Goal: Transaction & Acquisition: Purchase product/service

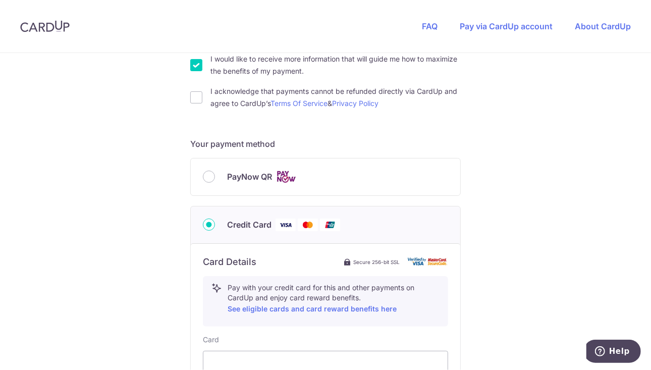
scroll to position [101, 0]
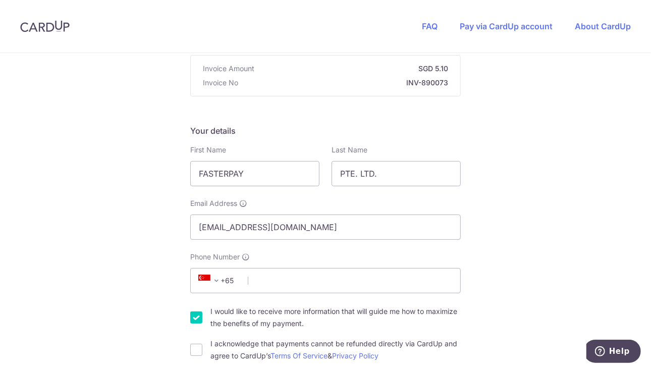
click at [193, 318] on input "I would like to receive more information that will guide me how to maximize the…" at bounding box center [196, 317] width 12 height 12
checkbox input "false"
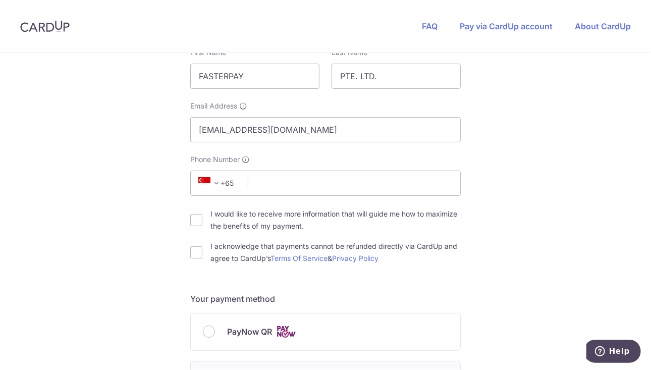
scroll to position [202, 0]
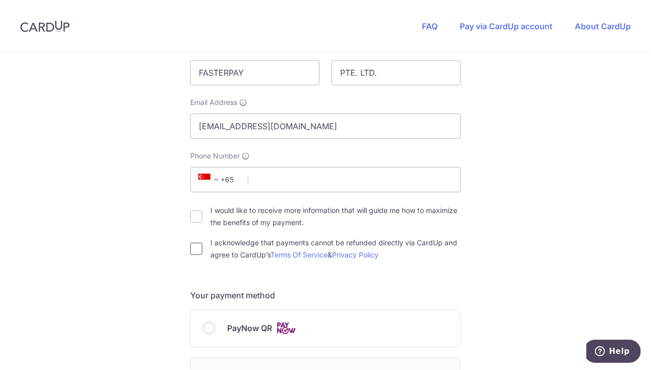
click at [190, 250] on input "I acknowledge that payments cannot be refunded directly via CardUp and agree to…" at bounding box center [196, 249] width 12 height 12
checkbox input "true"
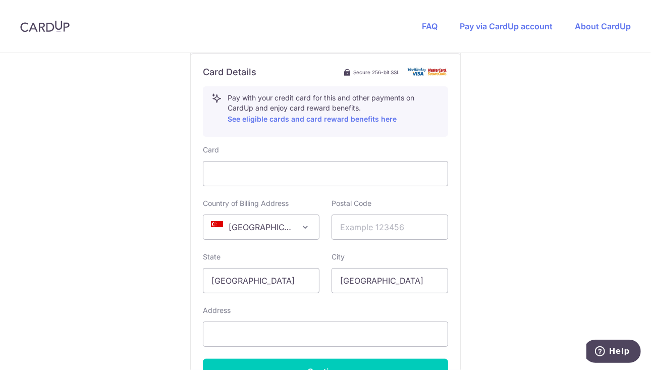
scroll to position [555, 0]
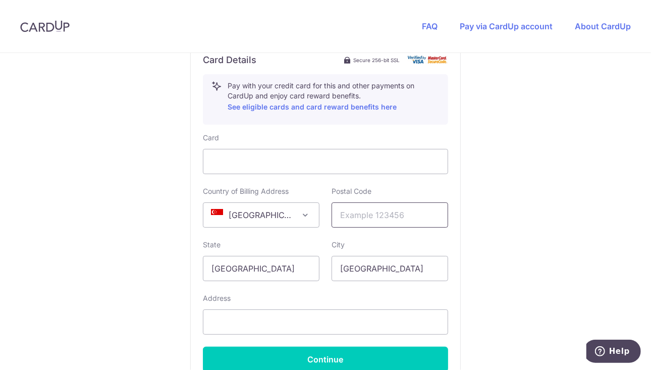
click at [349, 211] on input "text" at bounding box center [389, 214] width 117 height 25
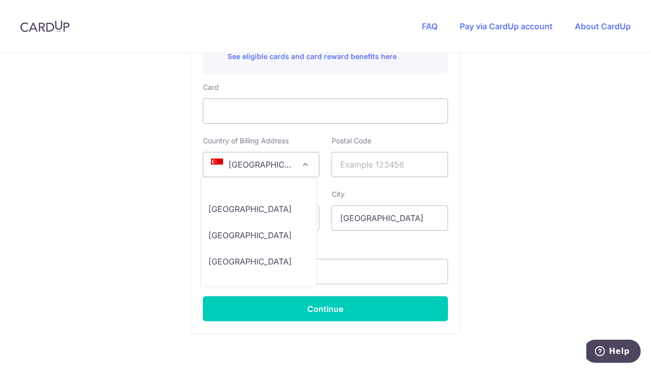
click at [283, 166] on span "[GEOGRAPHIC_DATA]" at bounding box center [261, 164] width 116 height 24
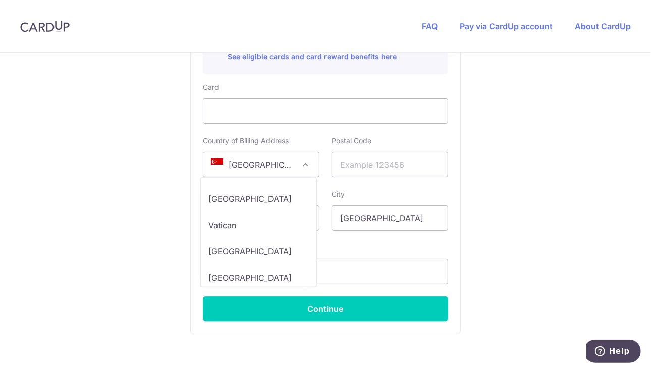
scroll to position [6391, 0]
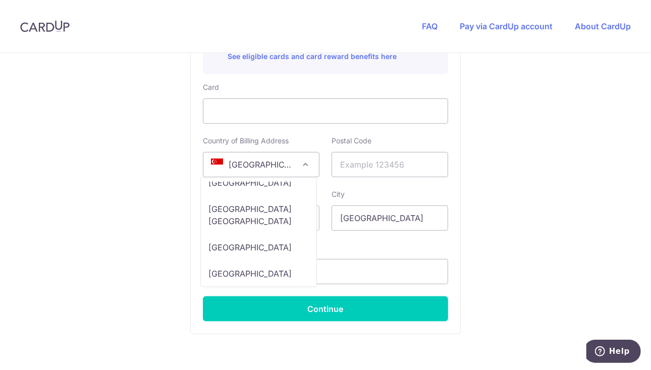
select select "GB"
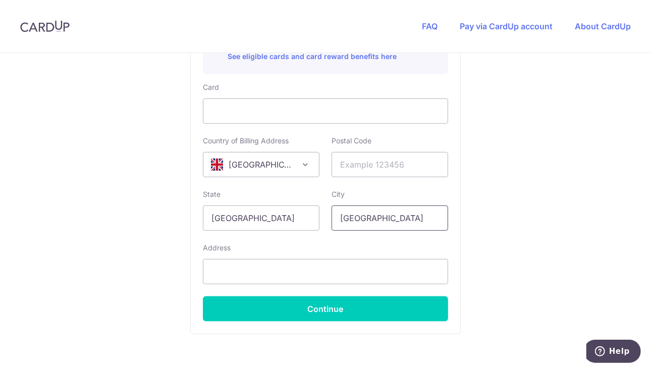
click at [404, 214] on input "[GEOGRAPHIC_DATA]" at bounding box center [389, 217] width 117 height 25
click at [387, 167] on input "text" at bounding box center [389, 164] width 117 height 25
click at [233, 267] on input "text" at bounding box center [325, 271] width 245 height 25
paste input "[STREET_ADDRESS]"
type input "[STREET_ADDRESS]"
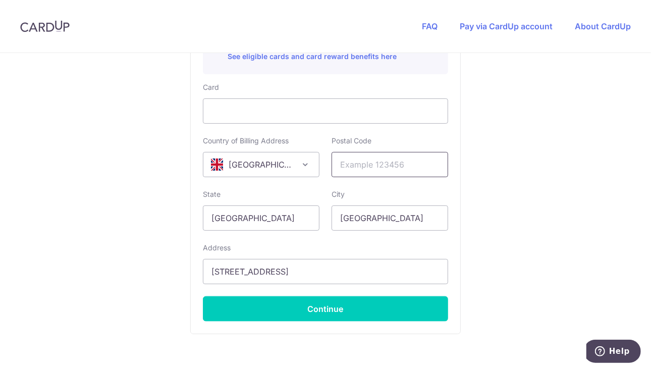
click at [370, 161] on input "text" at bounding box center [389, 164] width 117 height 25
paste input "EC2A 3HU"
type input "EC2A 3HU"
click at [272, 217] on input "[GEOGRAPHIC_DATA]" at bounding box center [261, 217] width 117 height 25
click at [311, 217] on input "[GEOGRAPHIC_DATA]" at bounding box center [261, 217] width 117 height 25
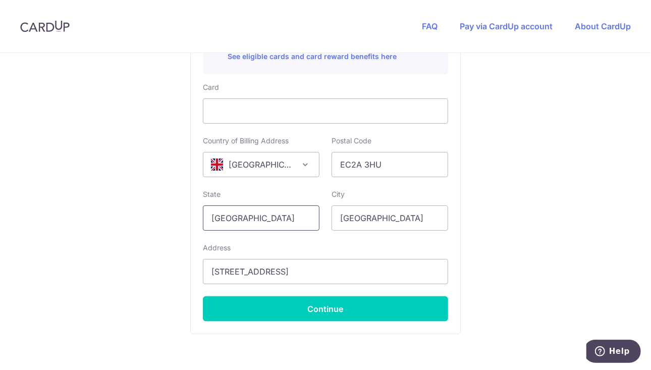
drag, startPoint x: 265, startPoint y: 214, endPoint x: 182, endPoint y: 217, distance: 83.3
type input "ư"
type input "[GEOGRAPHIC_DATA]"
click at [354, 221] on input "[GEOGRAPHIC_DATA]" at bounding box center [389, 217] width 117 height 25
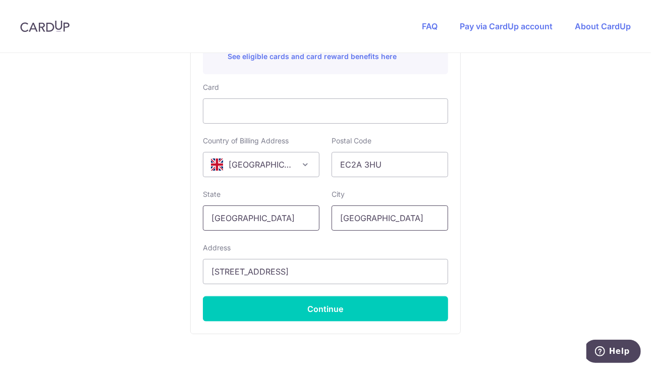
drag, startPoint x: 382, startPoint y: 221, endPoint x: 312, endPoint y: 224, distance: 70.7
click at [312, 224] on div "State [GEOGRAPHIC_DATA] Please enter a valid state name City [GEOGRAPHIC_DATA]" at bounding box center [325, 209] width 257 height 41
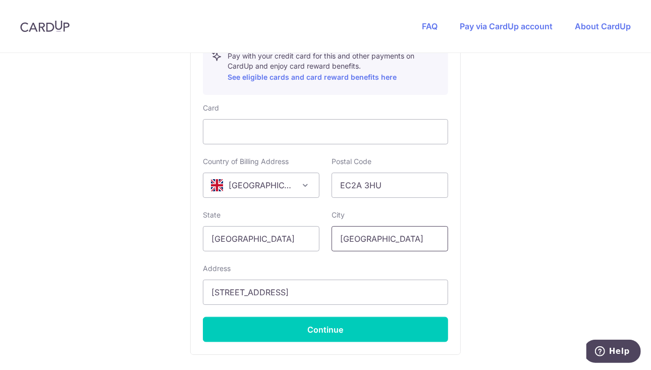
scroll to position [605, 0]
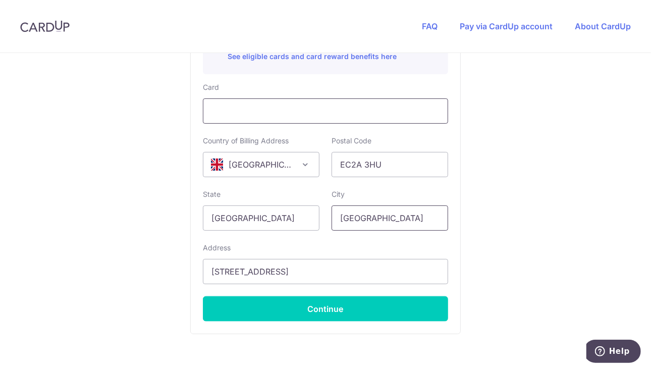
type input "[GEOGRAPHIC_DATA]"
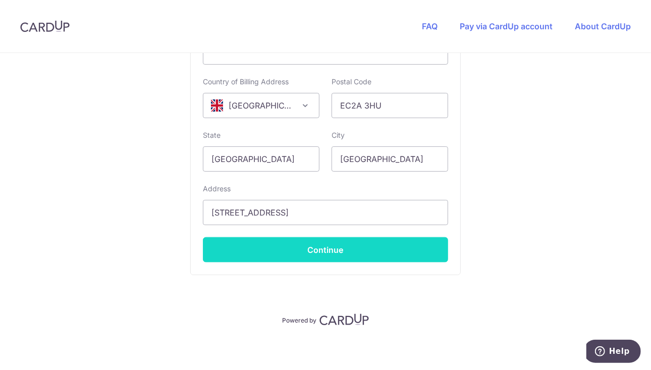
click at [381, 248] on button "Continue" at bounding box center [325, 249] width 245 height 25
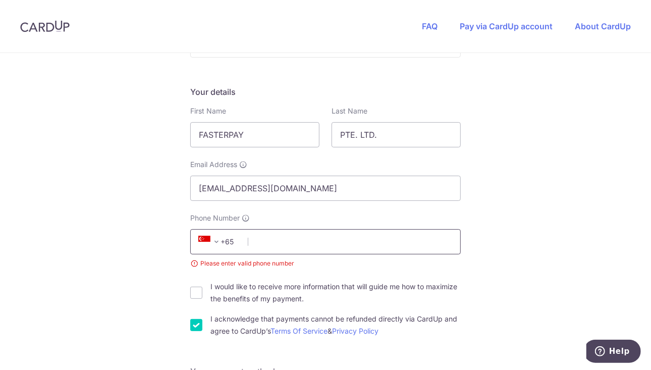
scroll to position [119, 0]
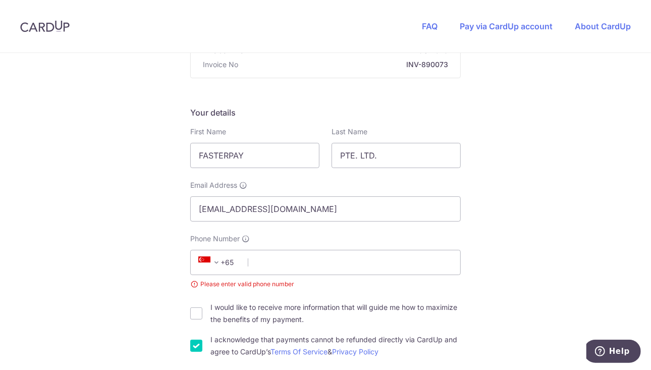
click at [219, 263] on span at bounding box center [216, 262] width 12 height 12
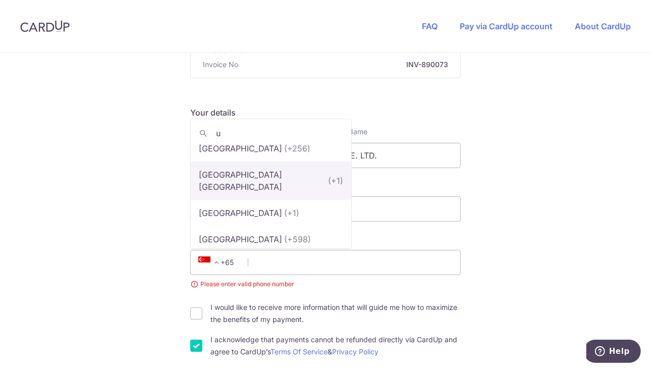
scroll to position [101, 0]
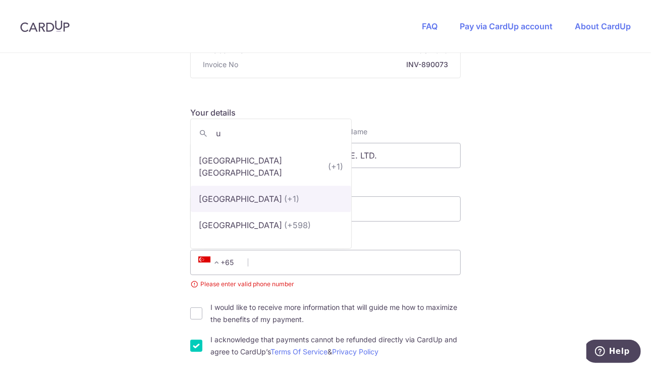
type input "u"
select select "233"
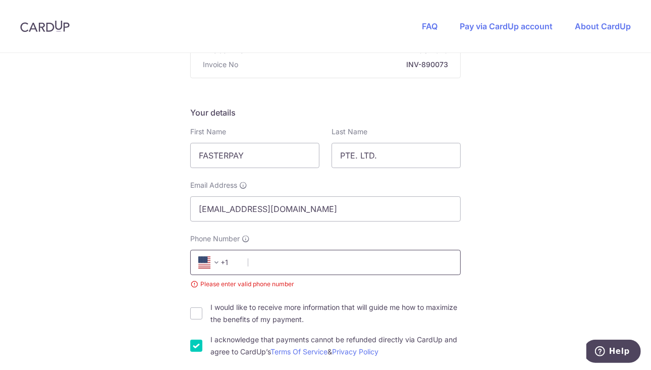
click at [270, 264] on input "Phone Number" at bounding box center [325, 262] width 270 height 25
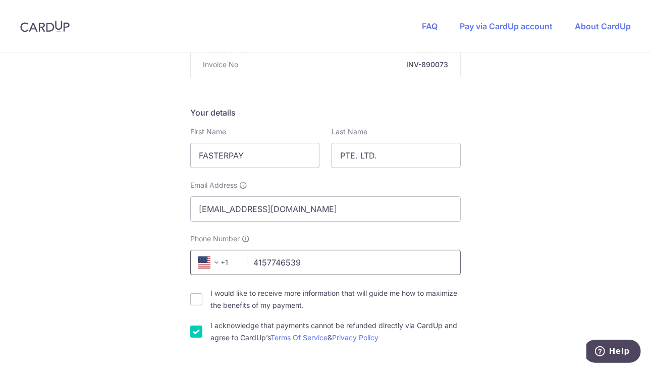
type input "4157746539"
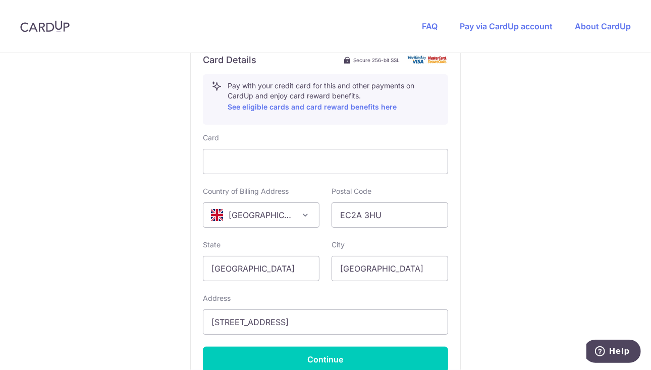
scroll to position [656, 0]
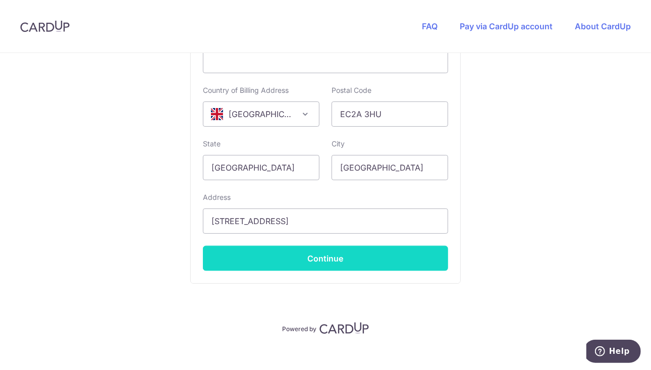
click at [352, 261] on button "Continue" at bounding box center [325, 258] width 245 height 25
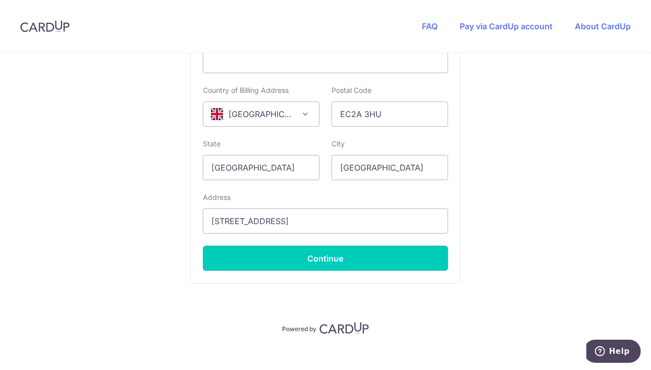
type input "**** 9248"
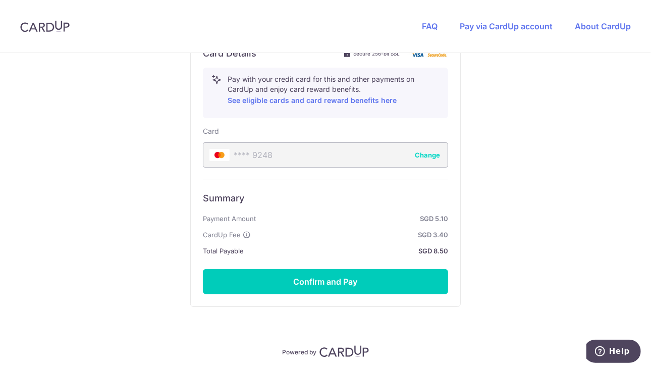
scroll to position [576, 0]
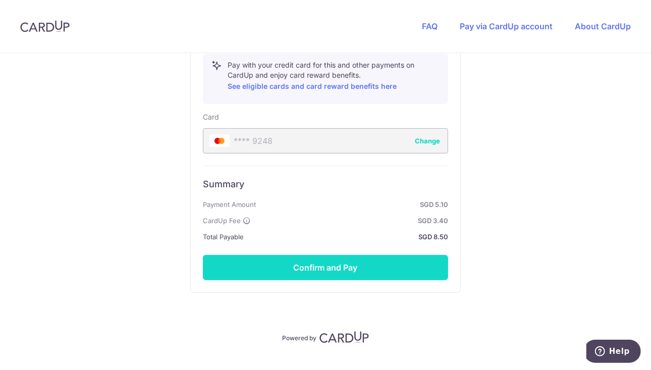
click at [408, 262] on button "Confirm and Pay" at bounding box center [325, 267] width 245 height 25
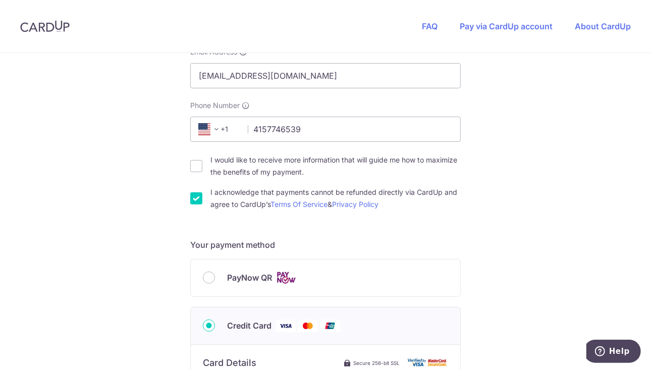
scroll to position [172, 0]
